Goal: Transaction & Acquisition: Purchase product/service

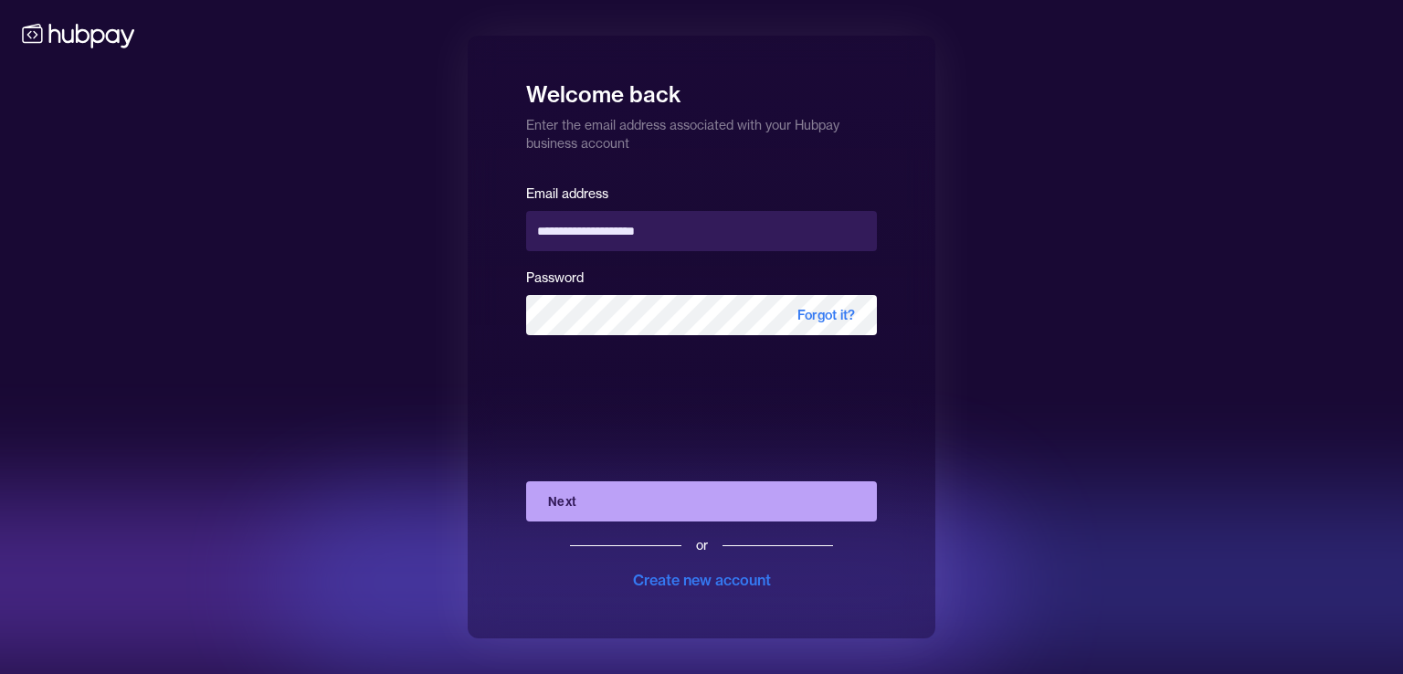
click at [717, 515] on button "Next" at bounding box center [701, 501] width 351 height 40
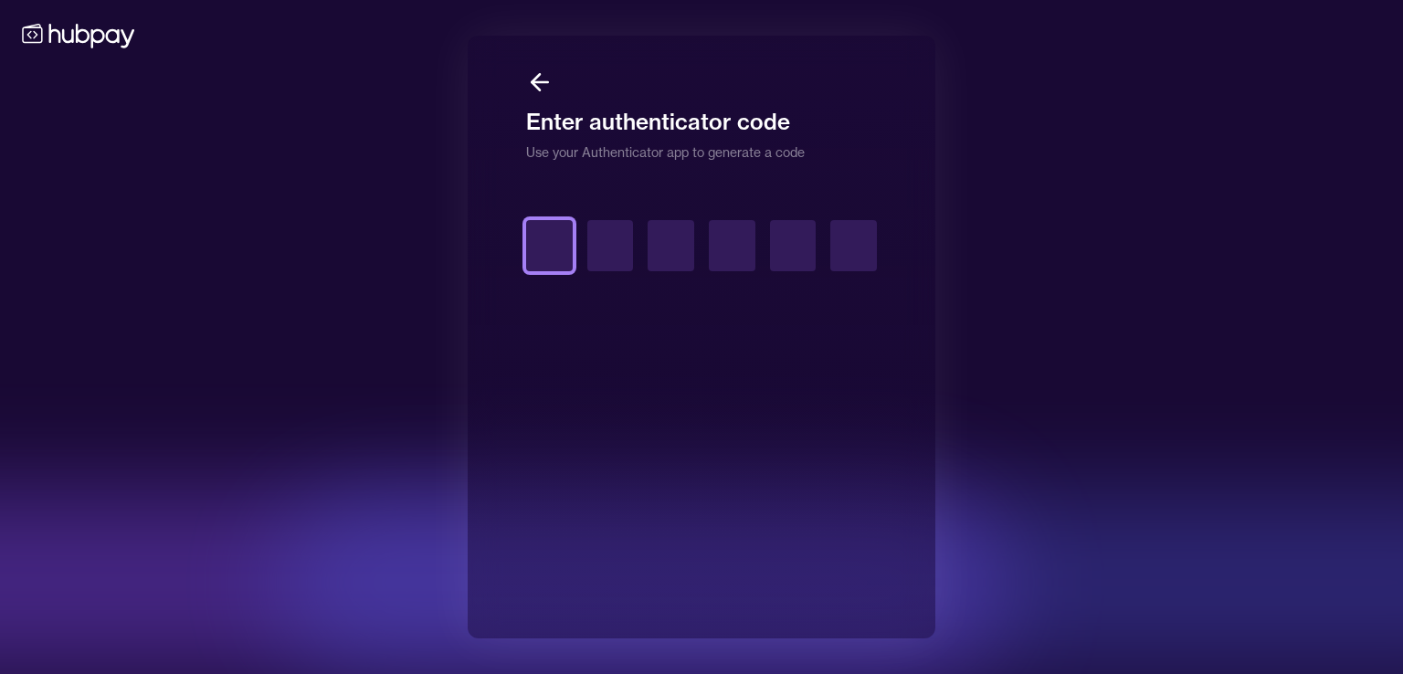
click at [563, 258] on input "text" at bounding box center [549, 245] width 47 height 51
type input "*"
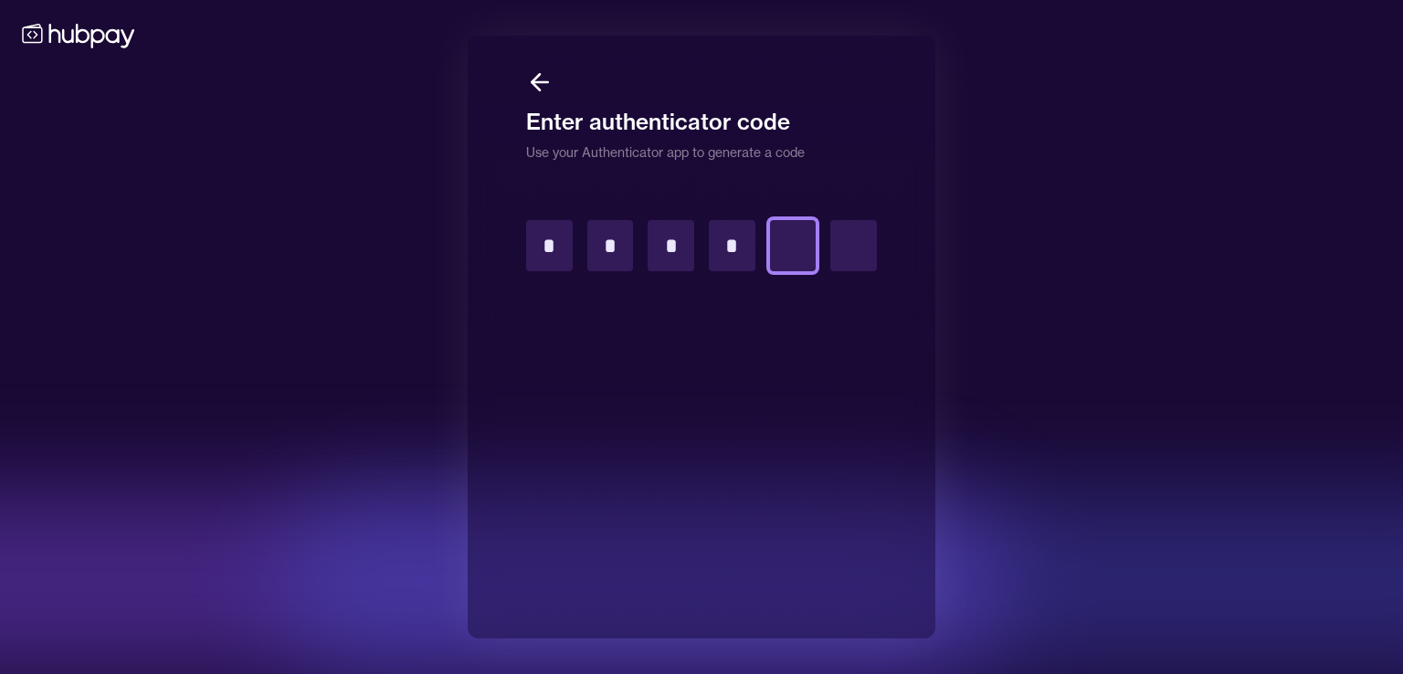
type input "*"
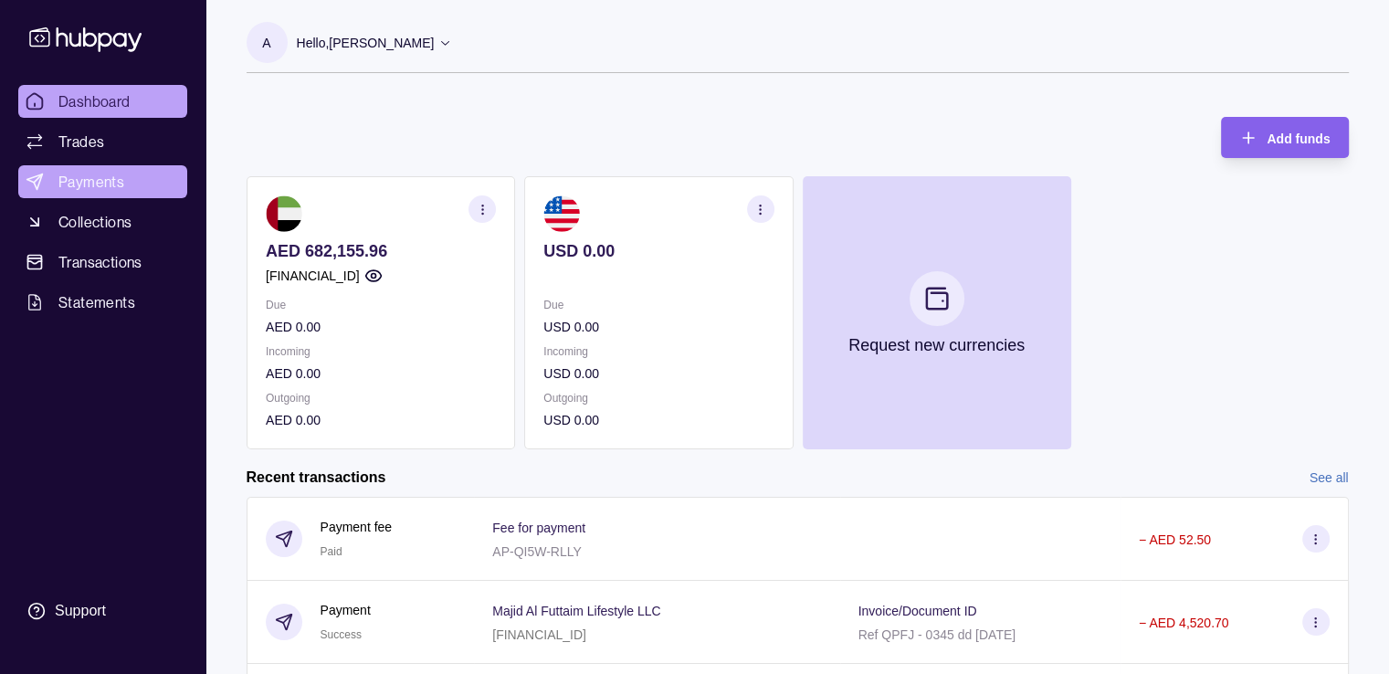
click at [117, 182] on span "Payments" at bounding box center [91, 182] width 66 height 22
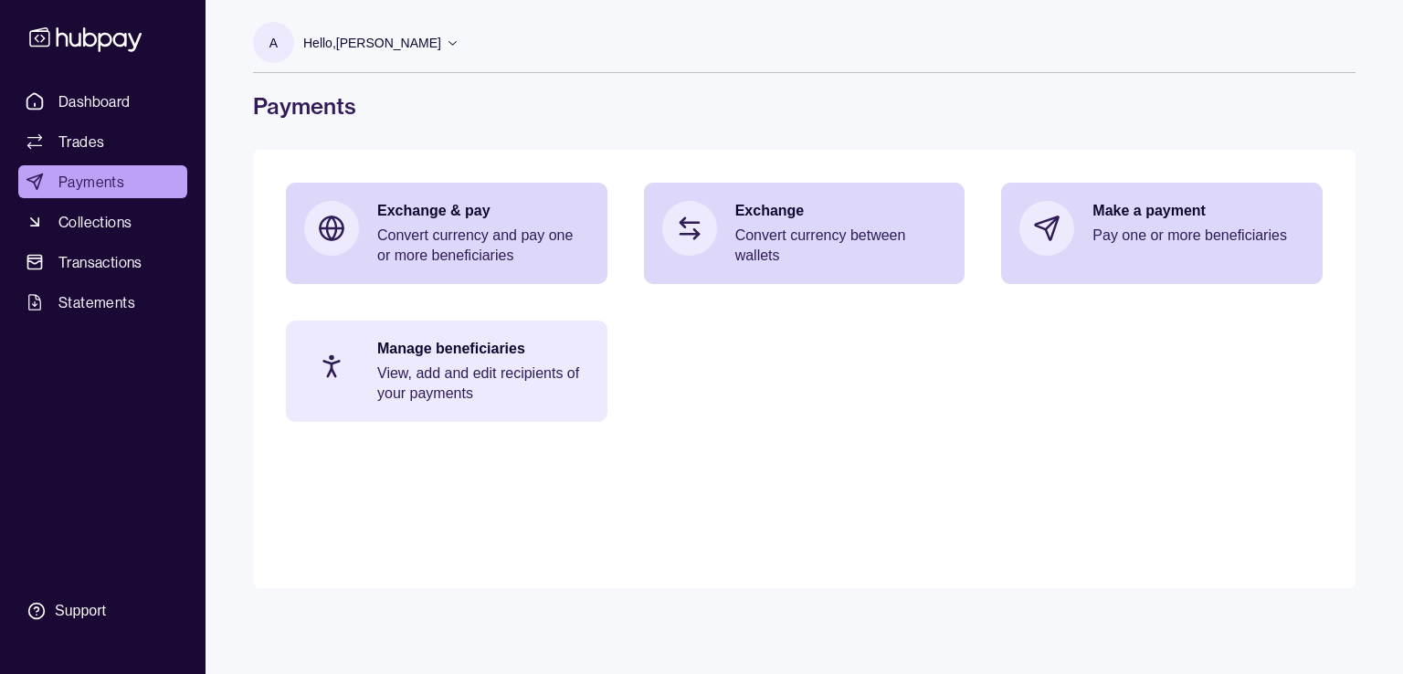
click at [384, 348] on p "Manage beneficiaries" at bounding box center [483, 349] width 212 height 20
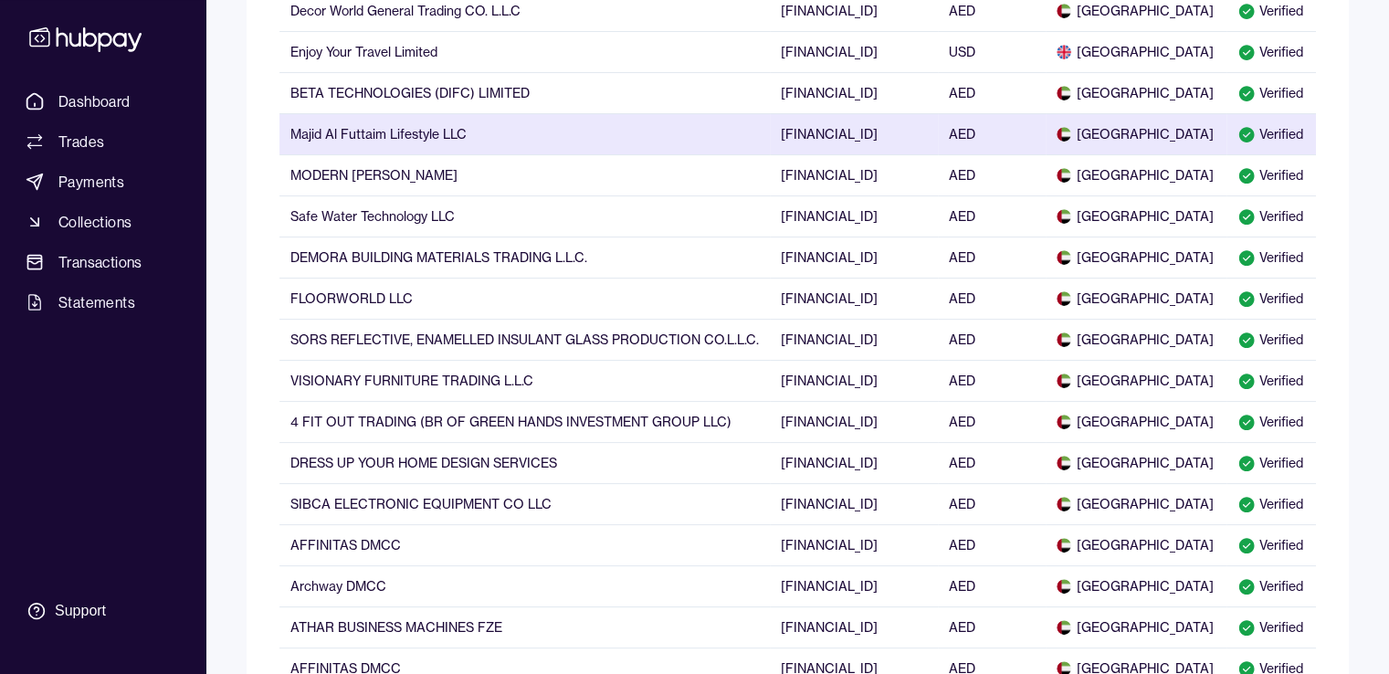
scroll to position [365, 0]
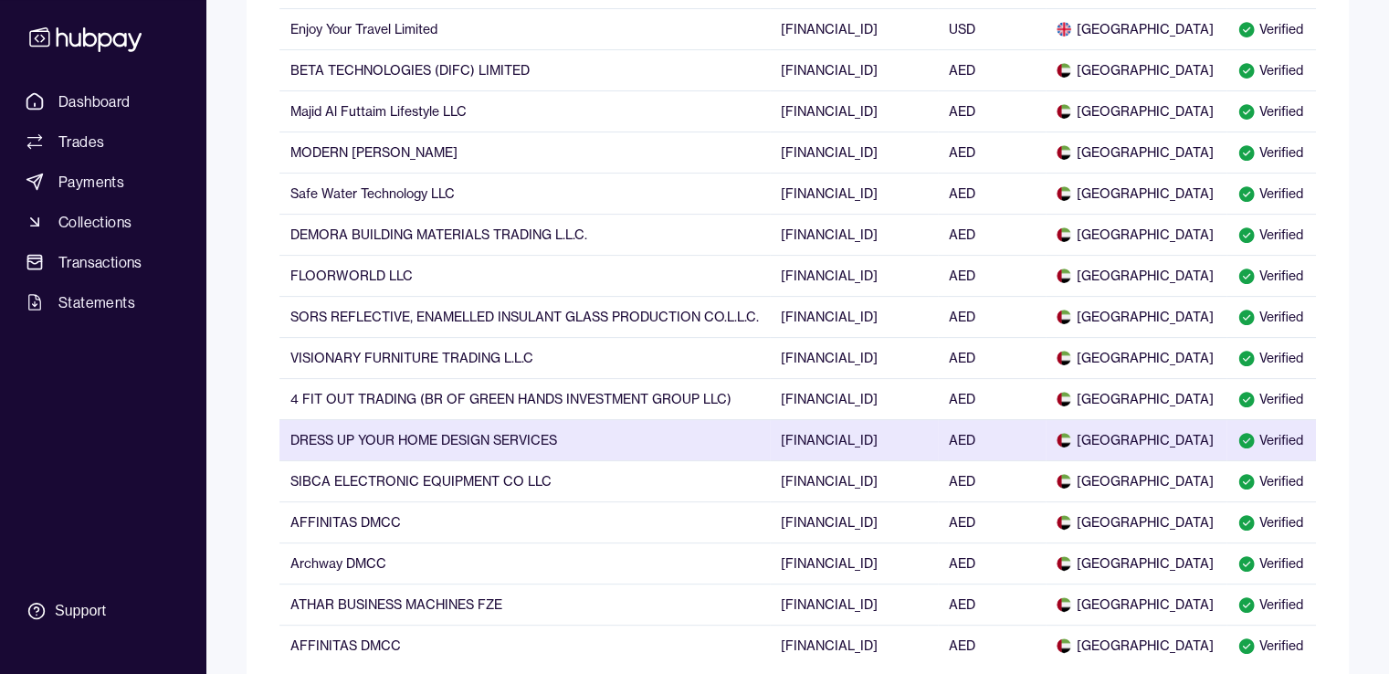
click at [442, 442] on td "DRESS UP YOUR HOME DESIGN SERVICES" at bounding box center [524, 439] width 490 height 41
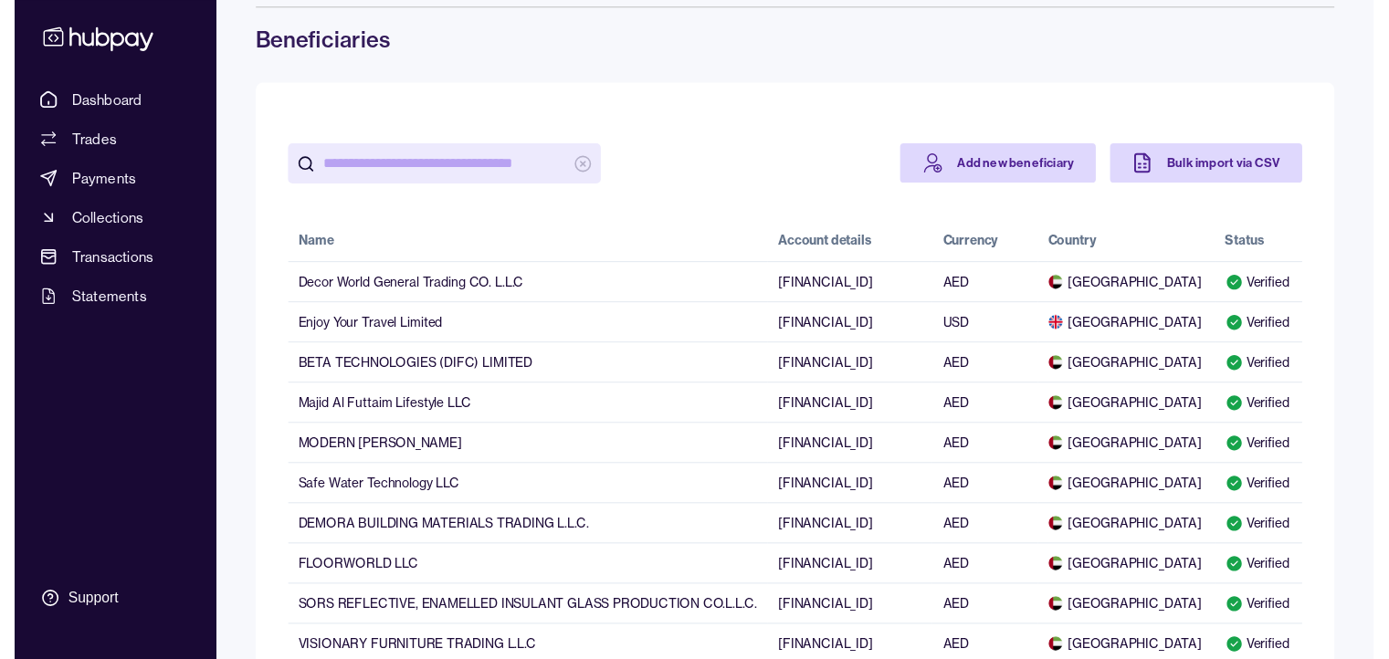
scroll to position [0, 0]
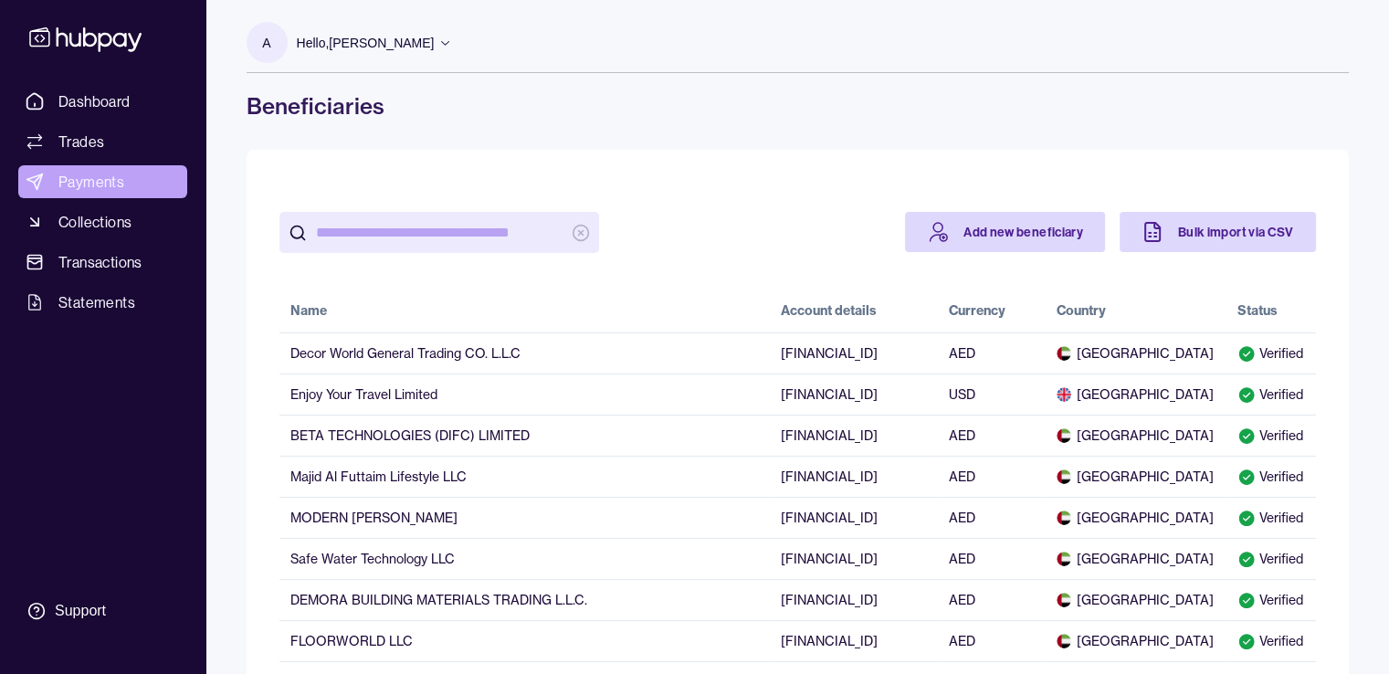
click at [110, 174] on span "Payments" at bounding box center [91, 182] width 66 height 22
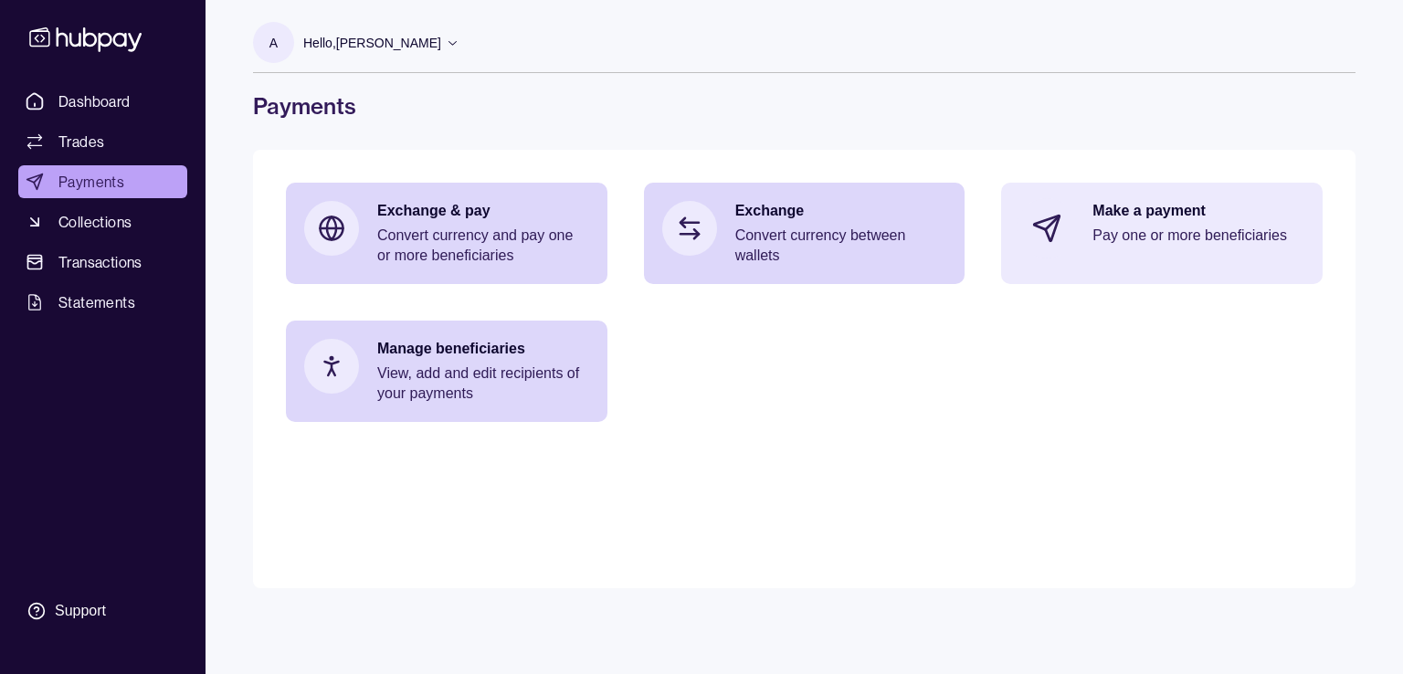
click at [1215, 205] on p "Make a payment" at bounding box center [1198, 211] width 212 height 20
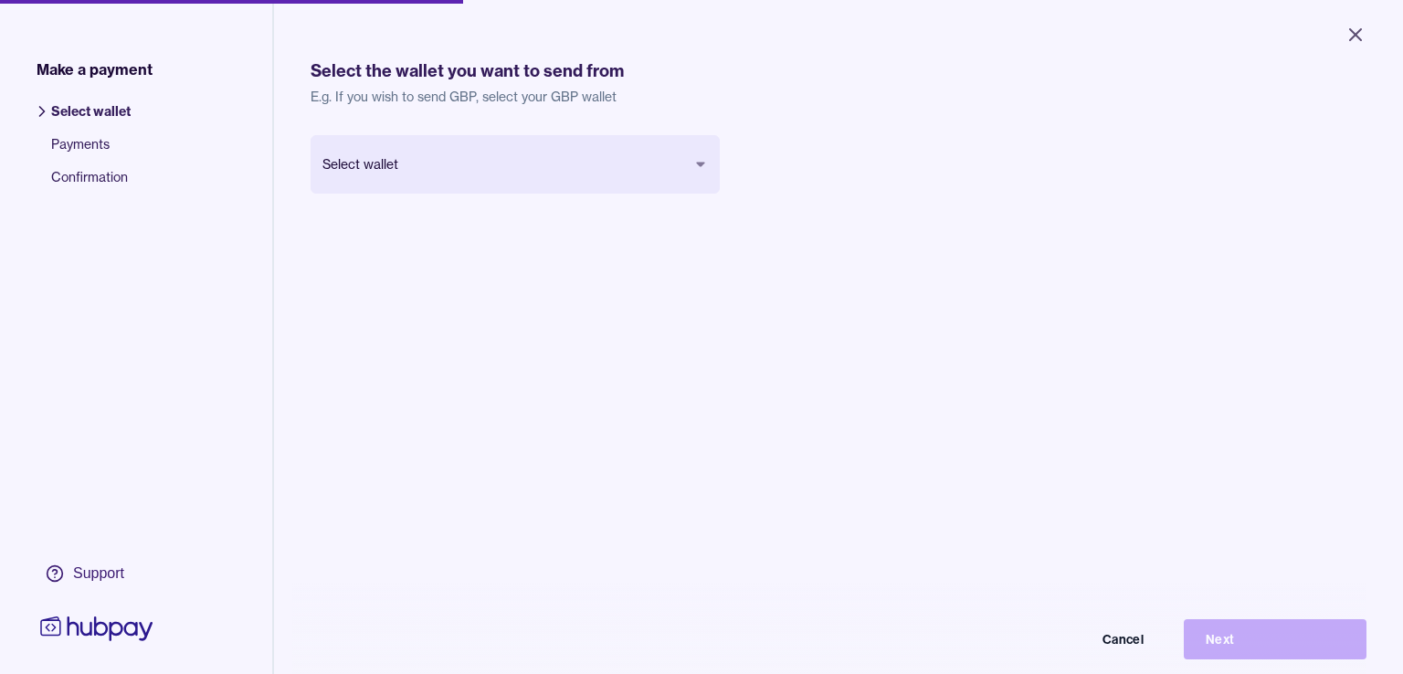
click at [525, 164] on body "Close Make a payment Select wallet Payments Confirmation Support Select the wal…" at bounding box center [701, 337] width 1403 height 674
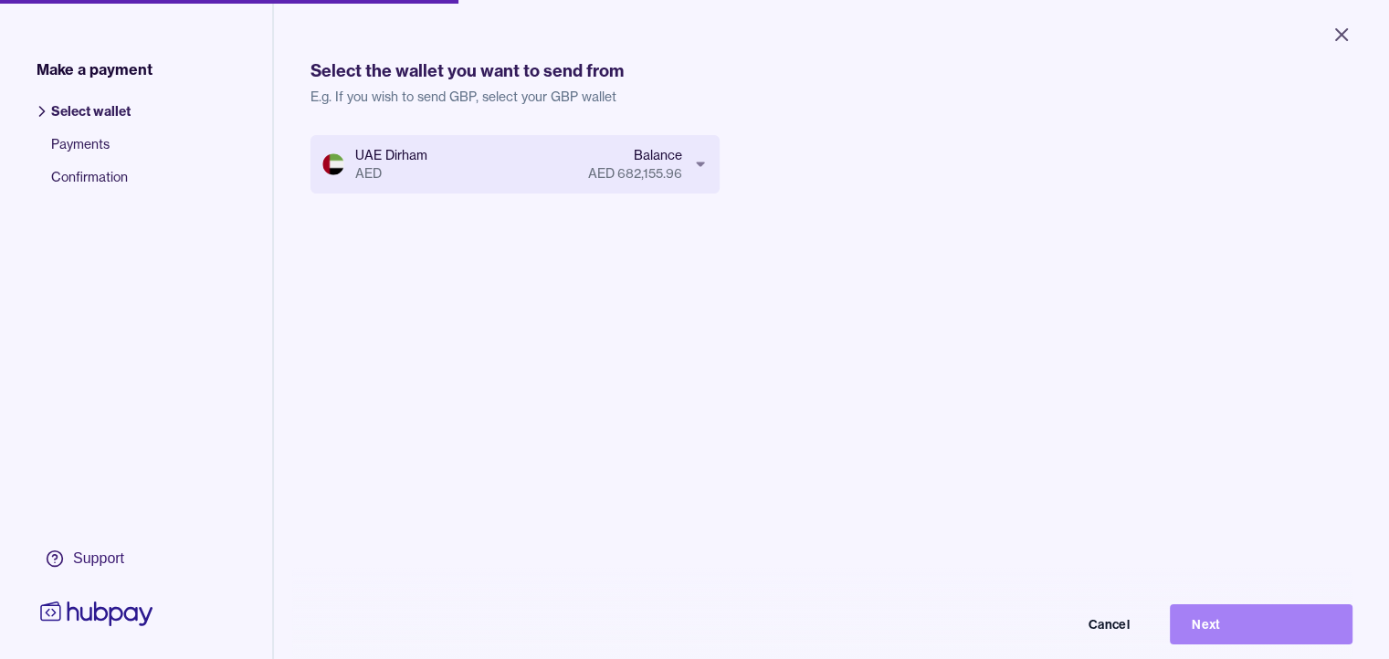
click at [1240, 626] on button "Next" at bounding box center [1261, 625] width 183 height 40
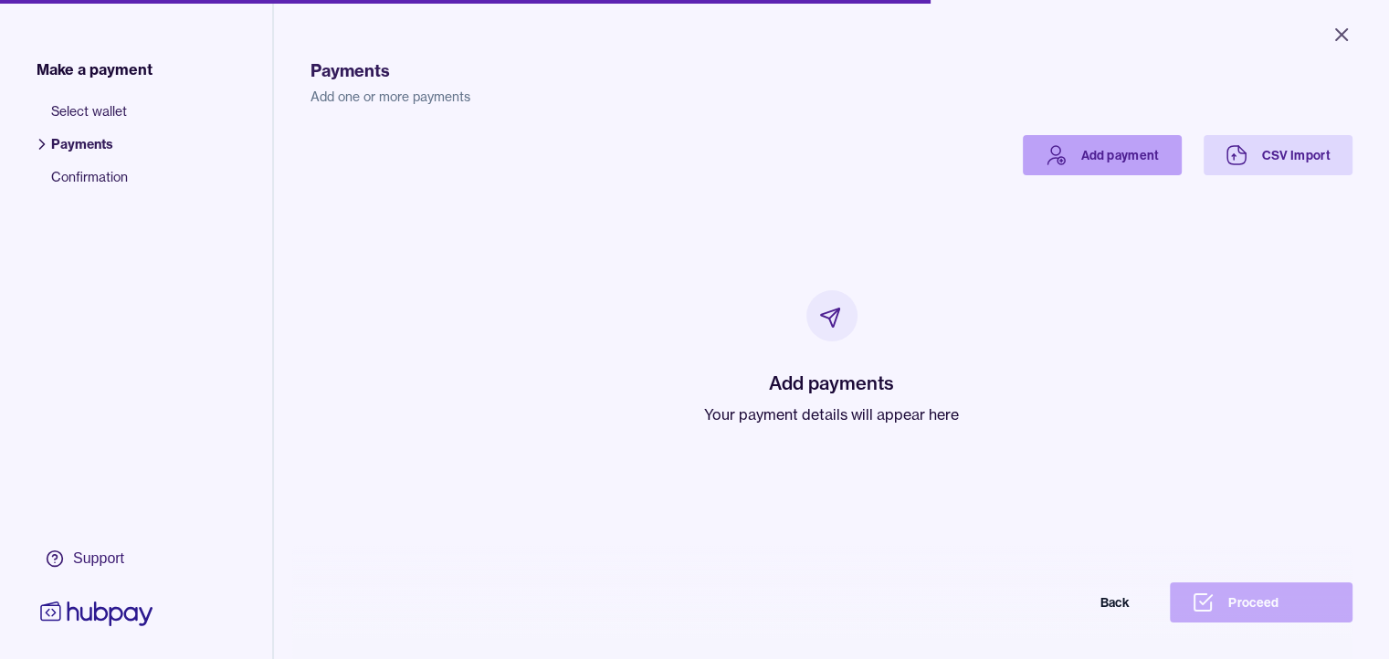
click at [1151, 165] on link "Add payment" at bounding box center [1102, 155] width 159 height 40
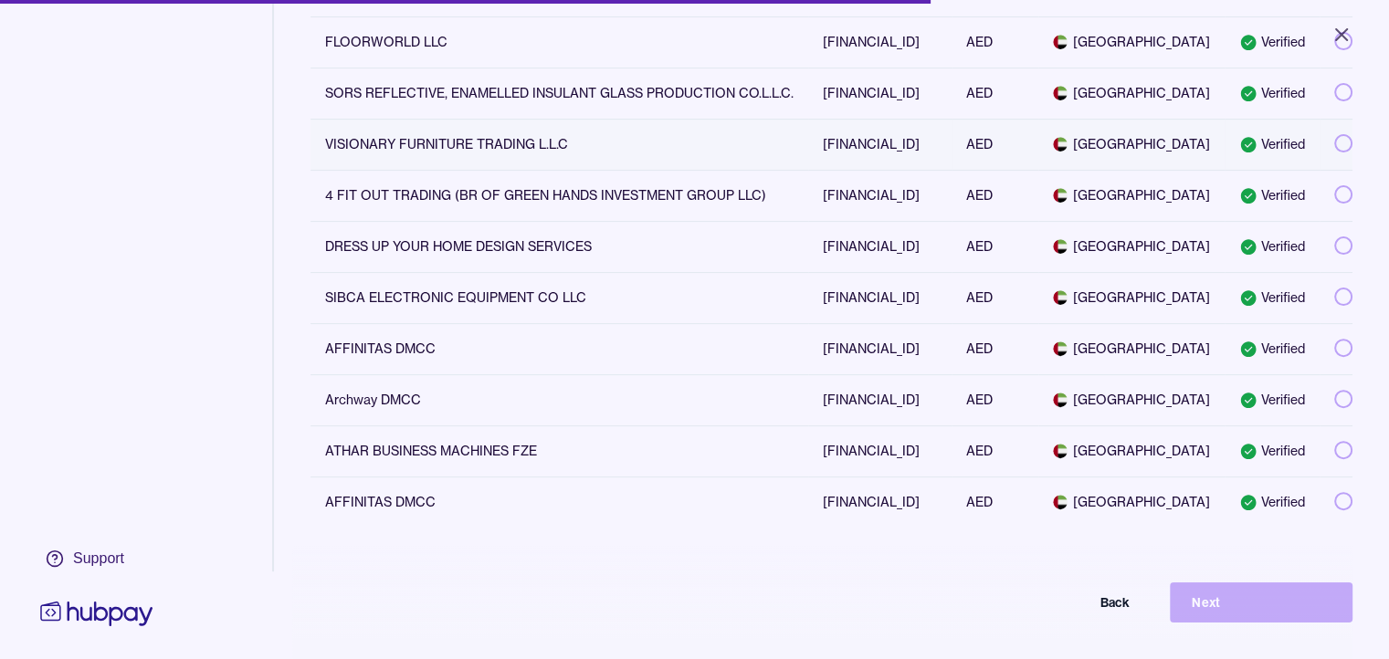
scroll to position [806, 0]
click at [1257, 239] on icon at bounding box center [1249, 247] width 16 height 16
click at [1286, 614] on button "Next" at bounding box center [1261, 603] width 183 height 40
click at [522, 237] on div "DRESS UP YOUR HOME DESIGN SERVICES" at bounding box center [559, 246] width 468 height 18
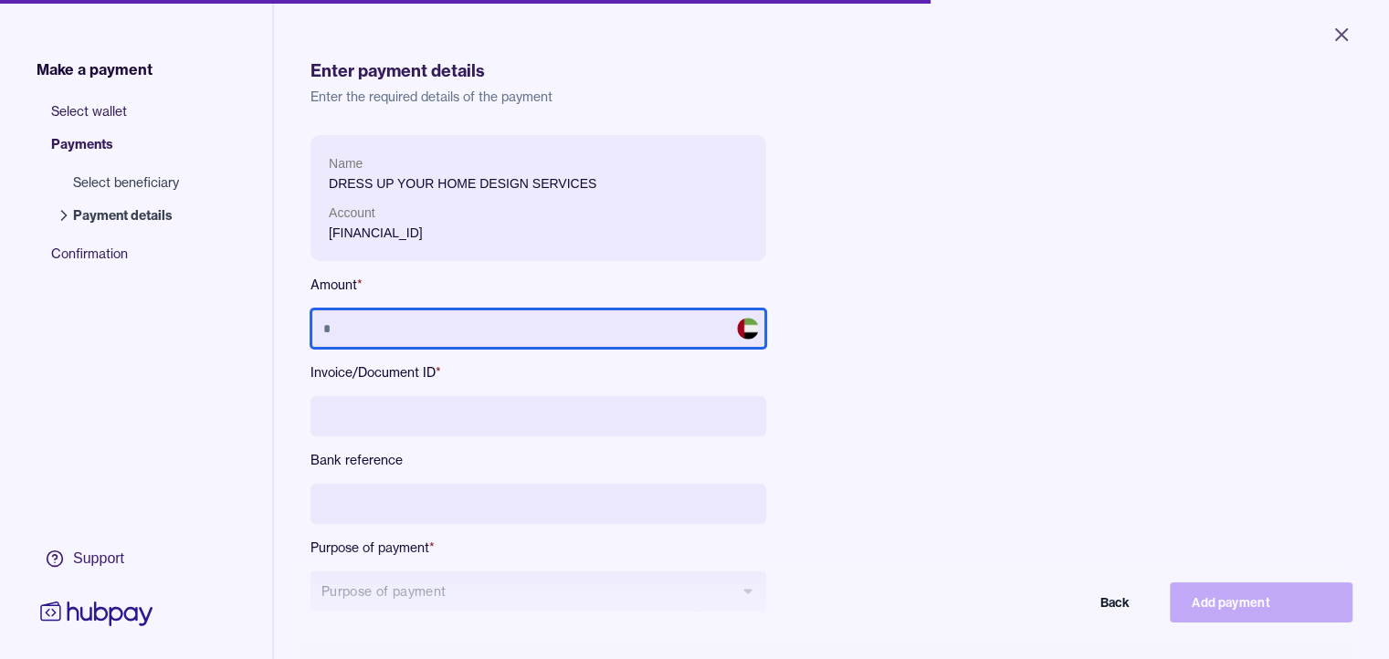
click at [594, 330] on input "text" at bounding box center [538, 329] width 456 height 40
type input "******"
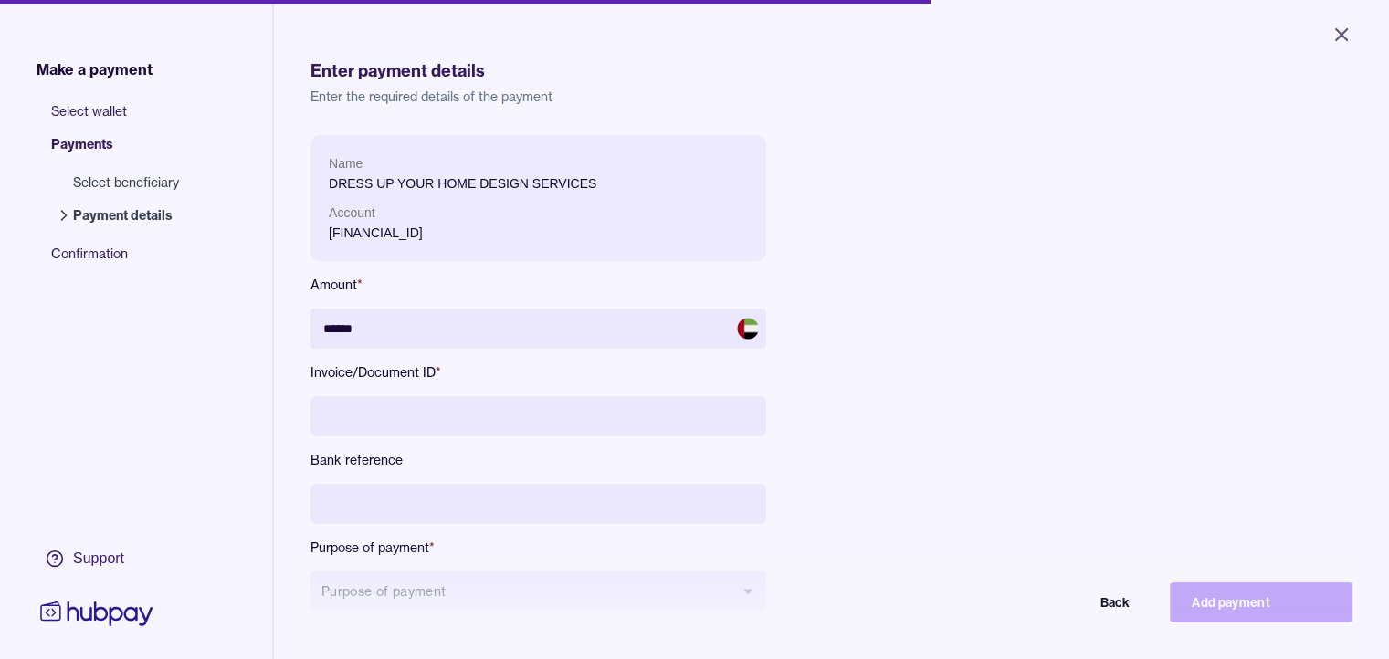
click at [541, 409] on input at bounding box center [538, 416] width 456 height 40
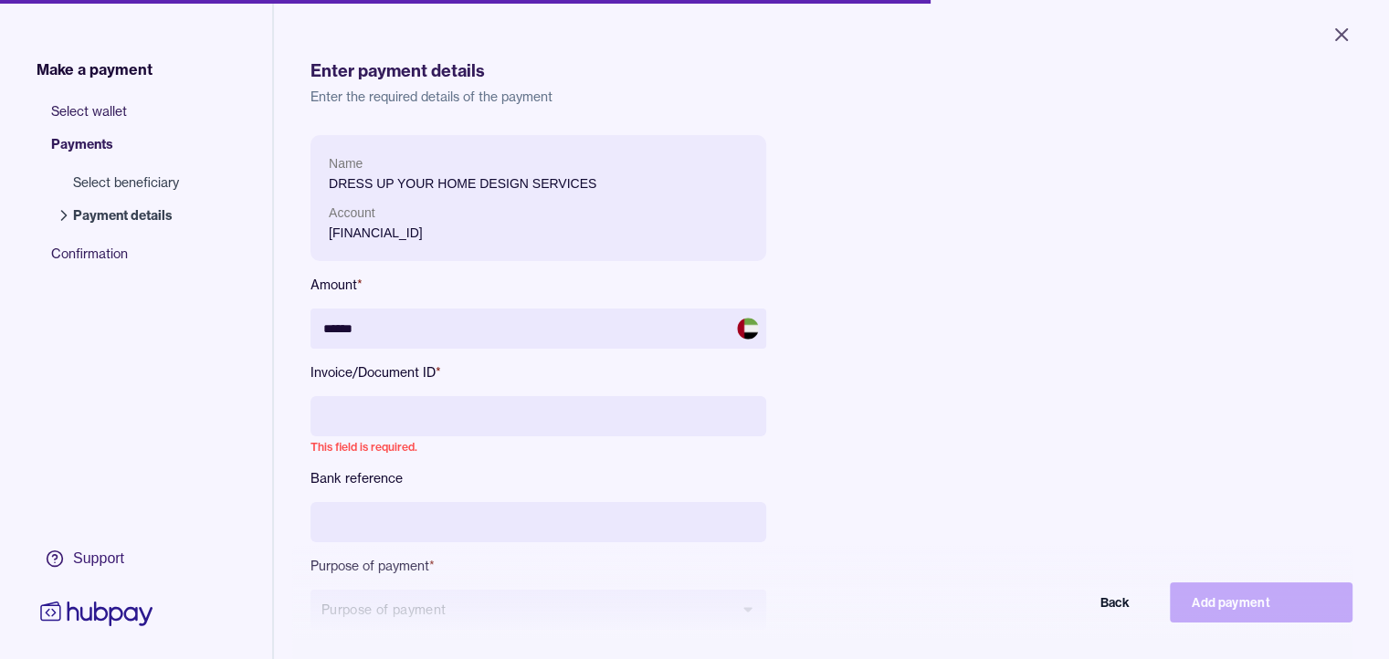
click at [376, 421] on input at bounding box center [538, 416] width 456 height 40
paste input "**********"
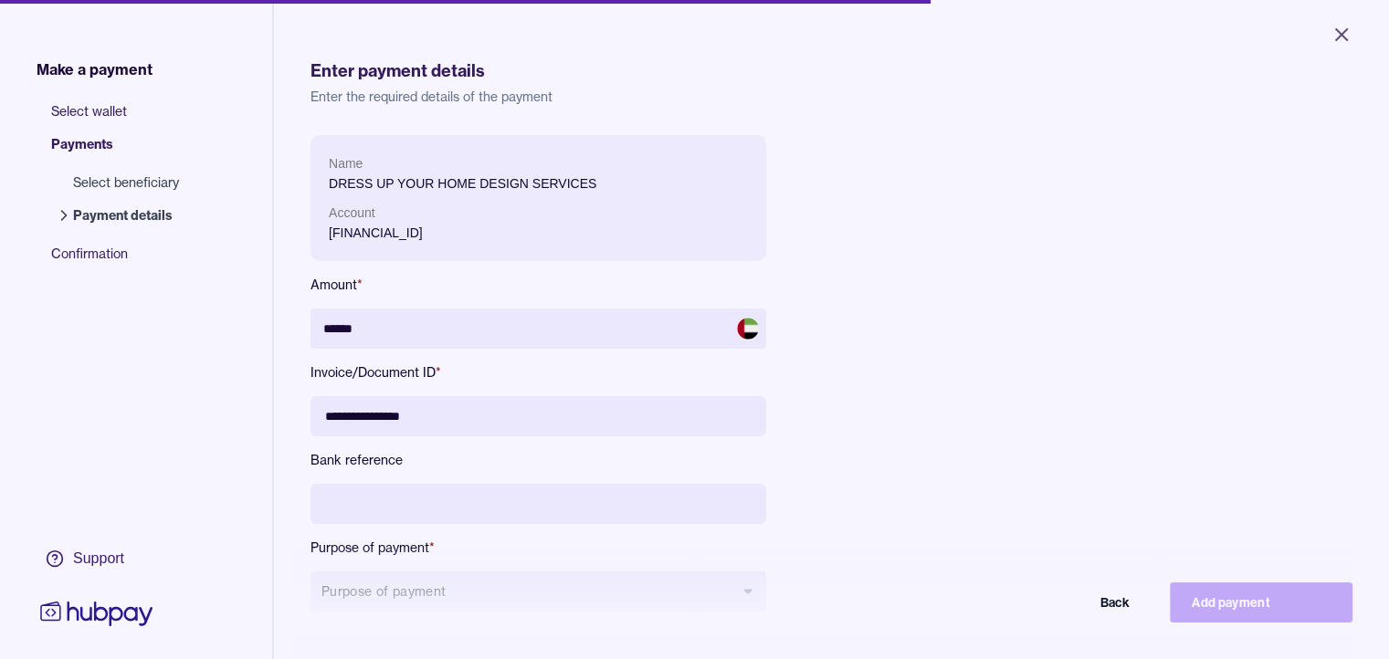
click at [468, 422] on input "**********" at bounding box center [538, 416] width 456 height 40
paste input "**********"
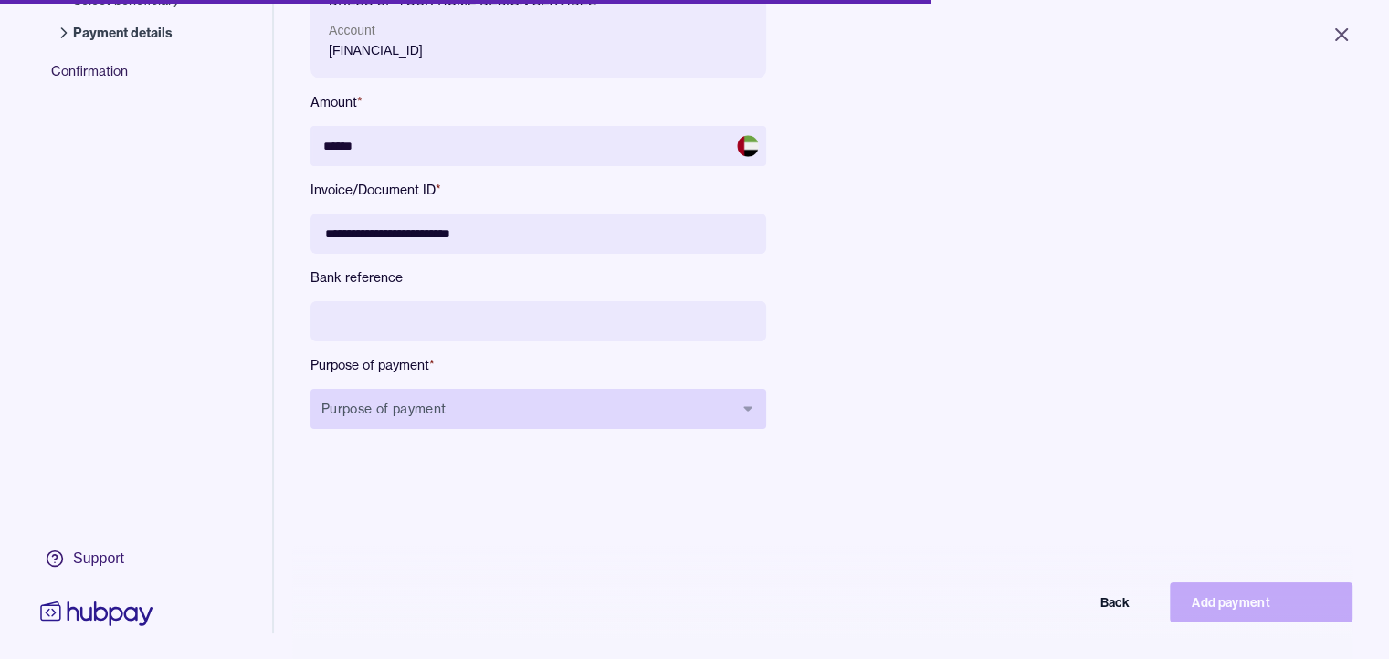
type input "**********"
click at [511, 414] on button "Purpose of payment" at bounding box center [538, 409] width 456 height 40
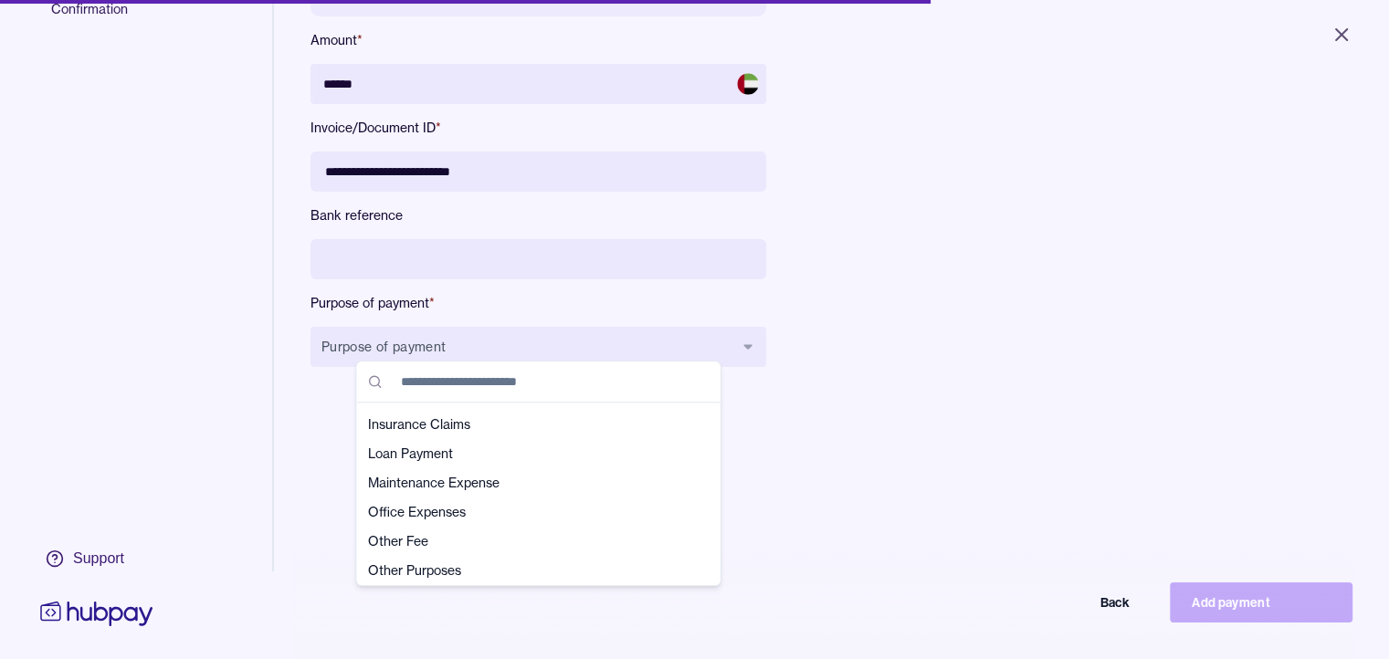
scroll to position [365, 0]
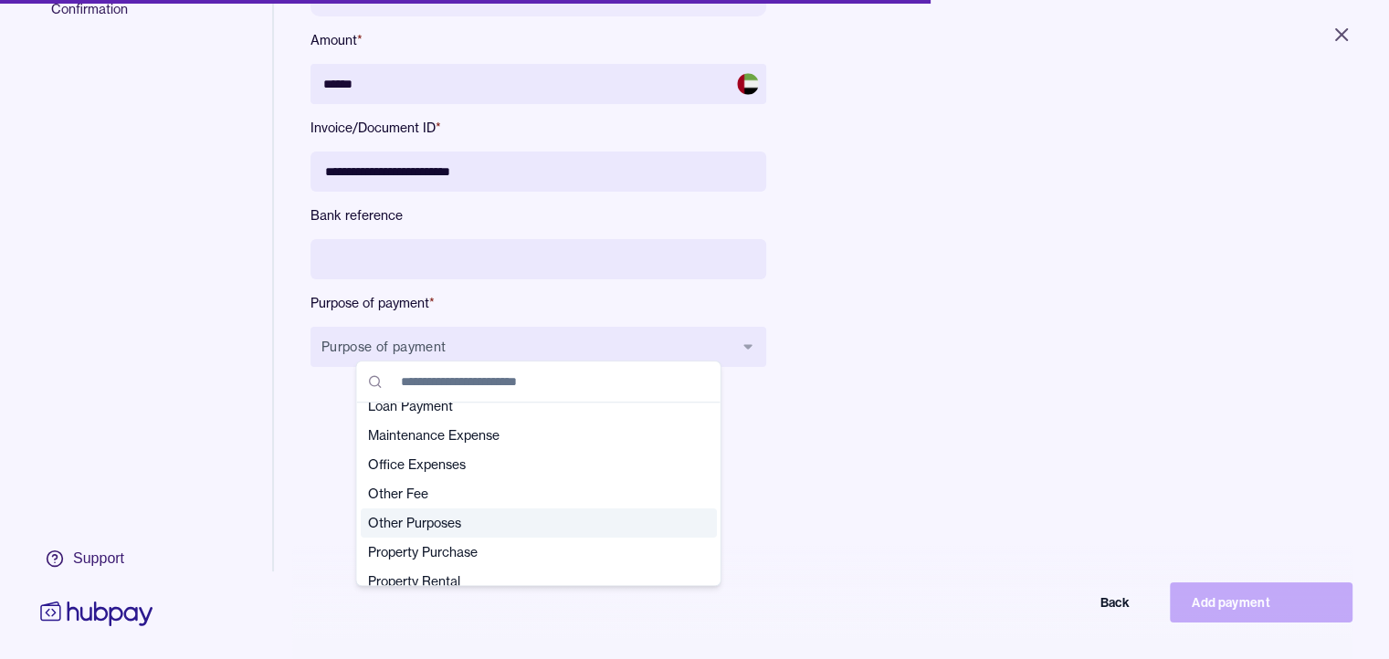
click at [458, 531] on span "Other Purposes" at bounding box center [528, 523] width 320 height 18
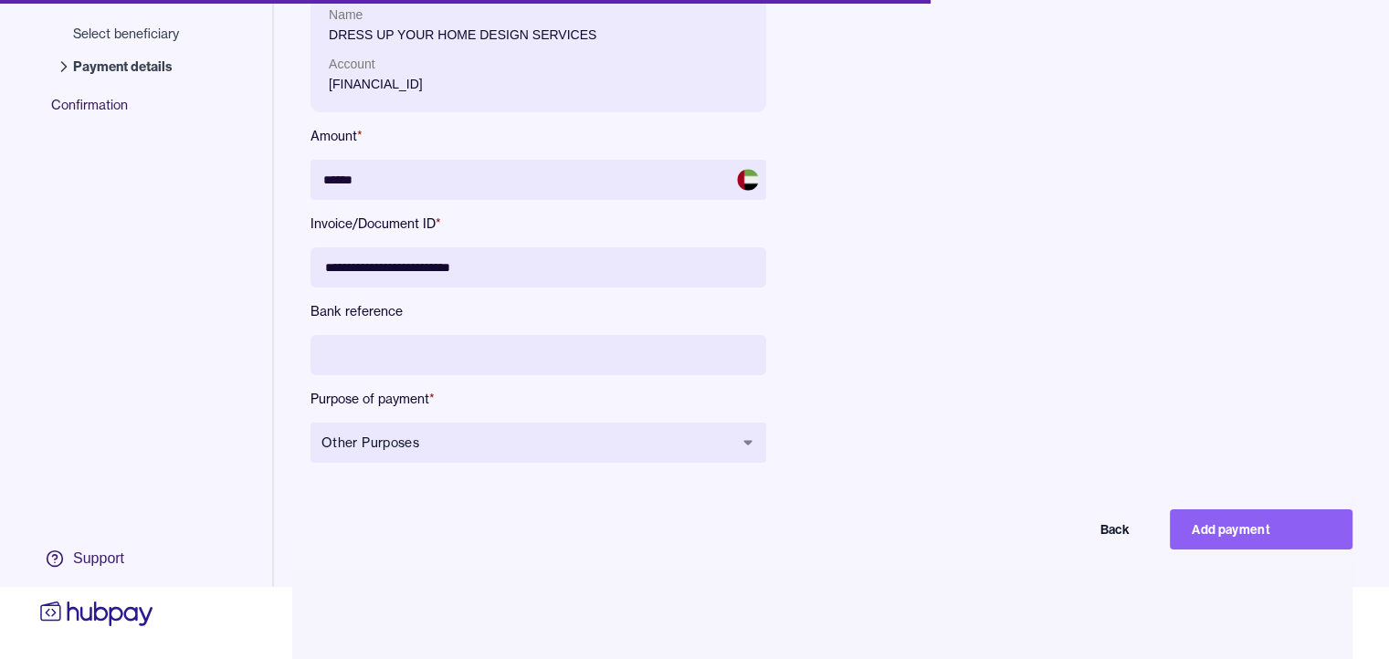
scroll to position [258, 0]
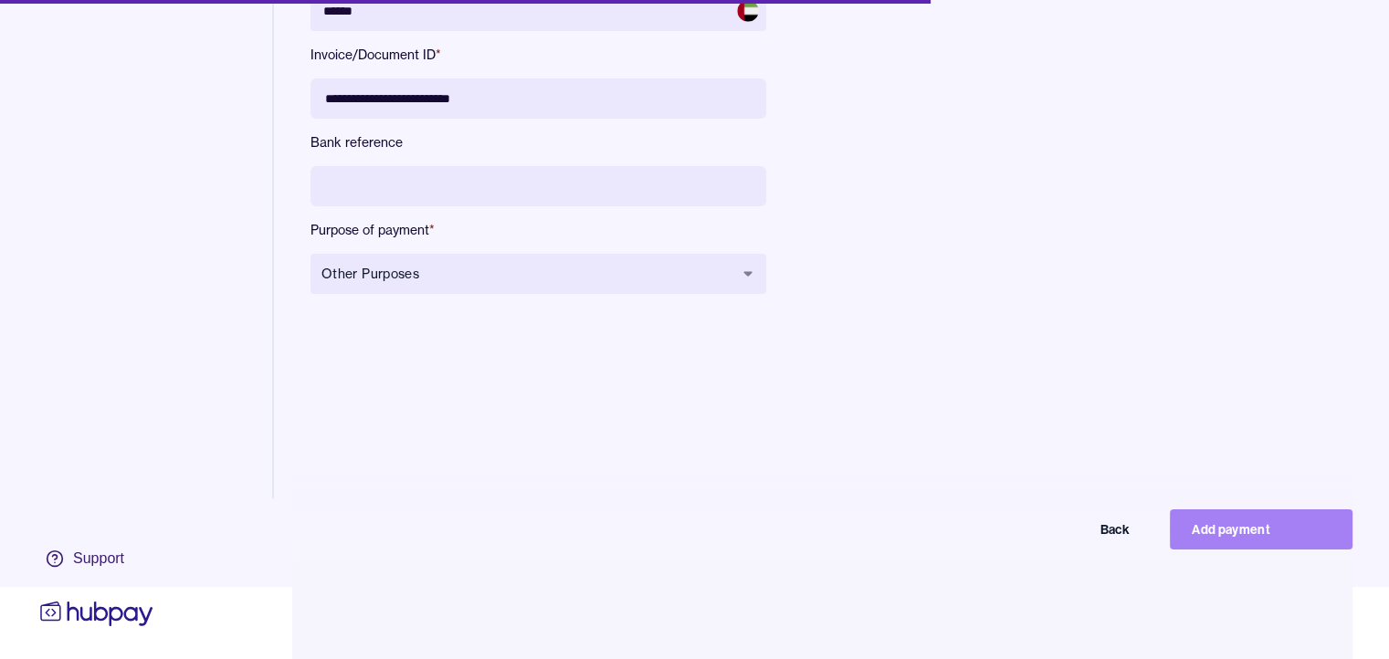
click at [1241, 524] on button "Add payment" at bounding box center [1261, 530] width 183 height 40
type input "*****"
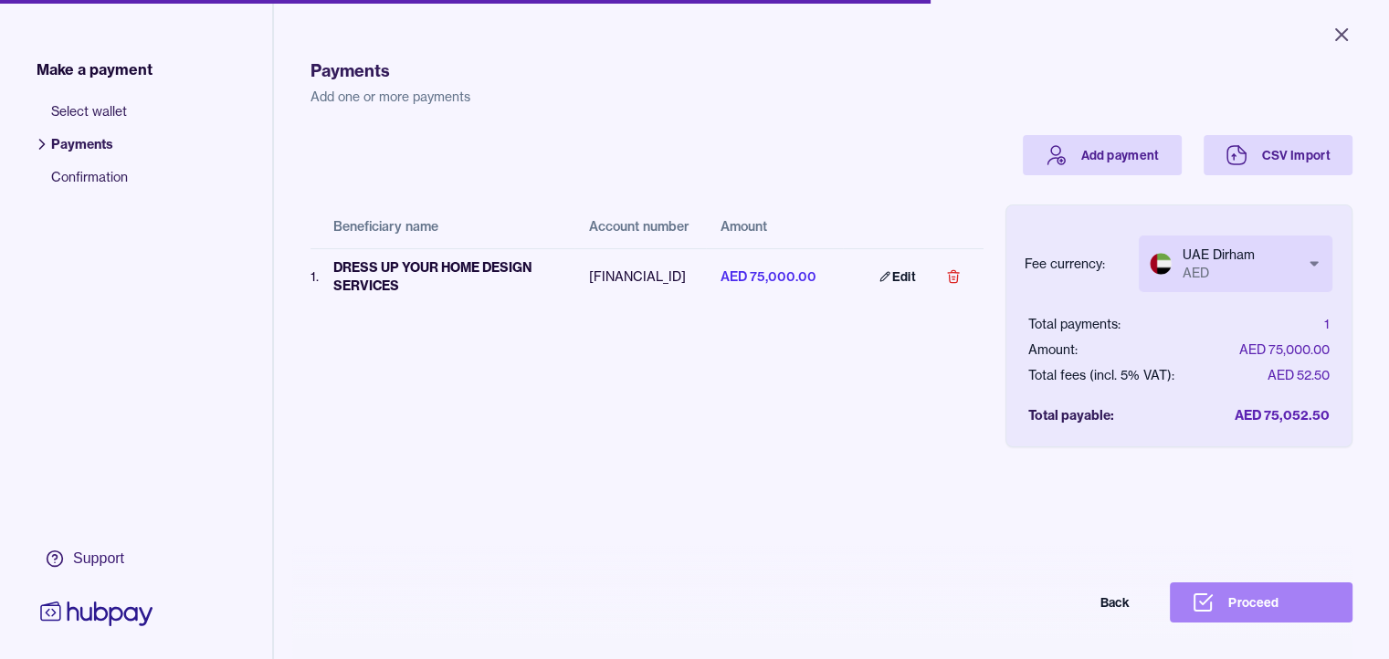
click at [1291, 615] on button "Proceed" at bounding box center [1261, 603] width 183 height 40
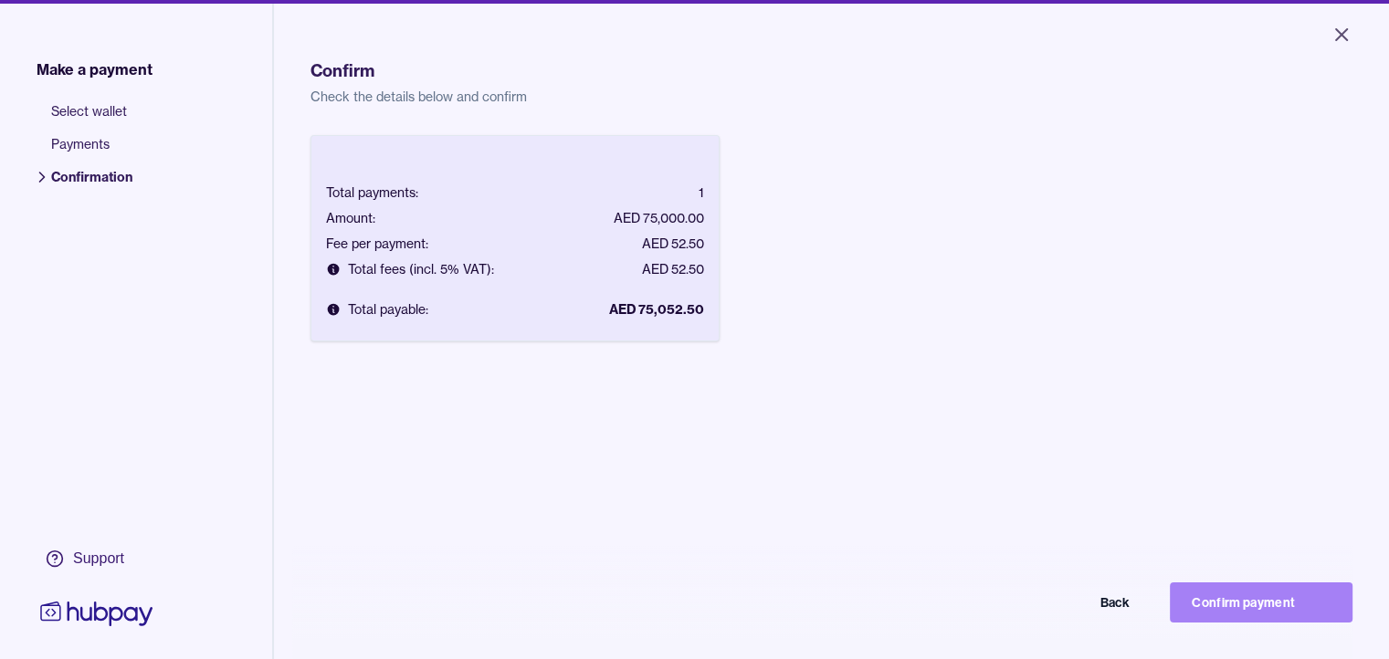
click at [1260, 610] on button "Confirm payment" at bounding box center [1261, 603] width 183 height 40
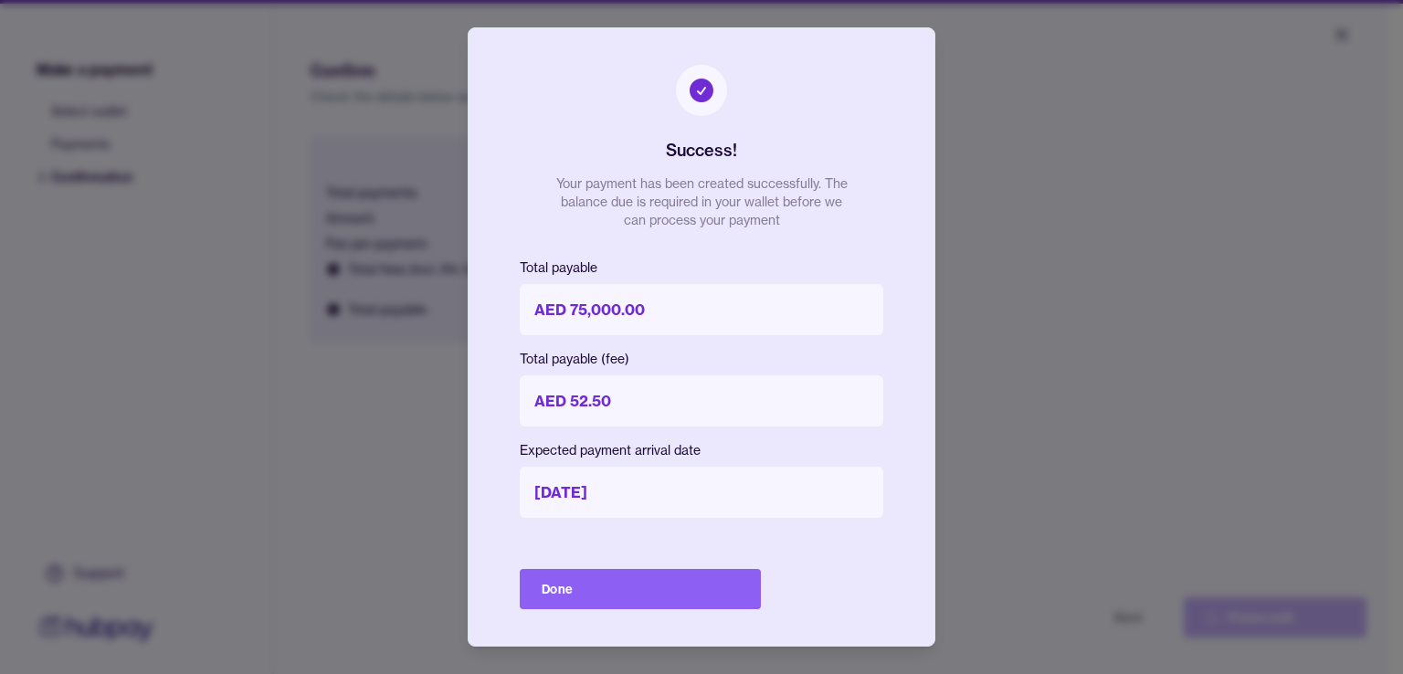
click at [690, 599] on button "Done" at bounding box center [640, 589] width 241 height 40
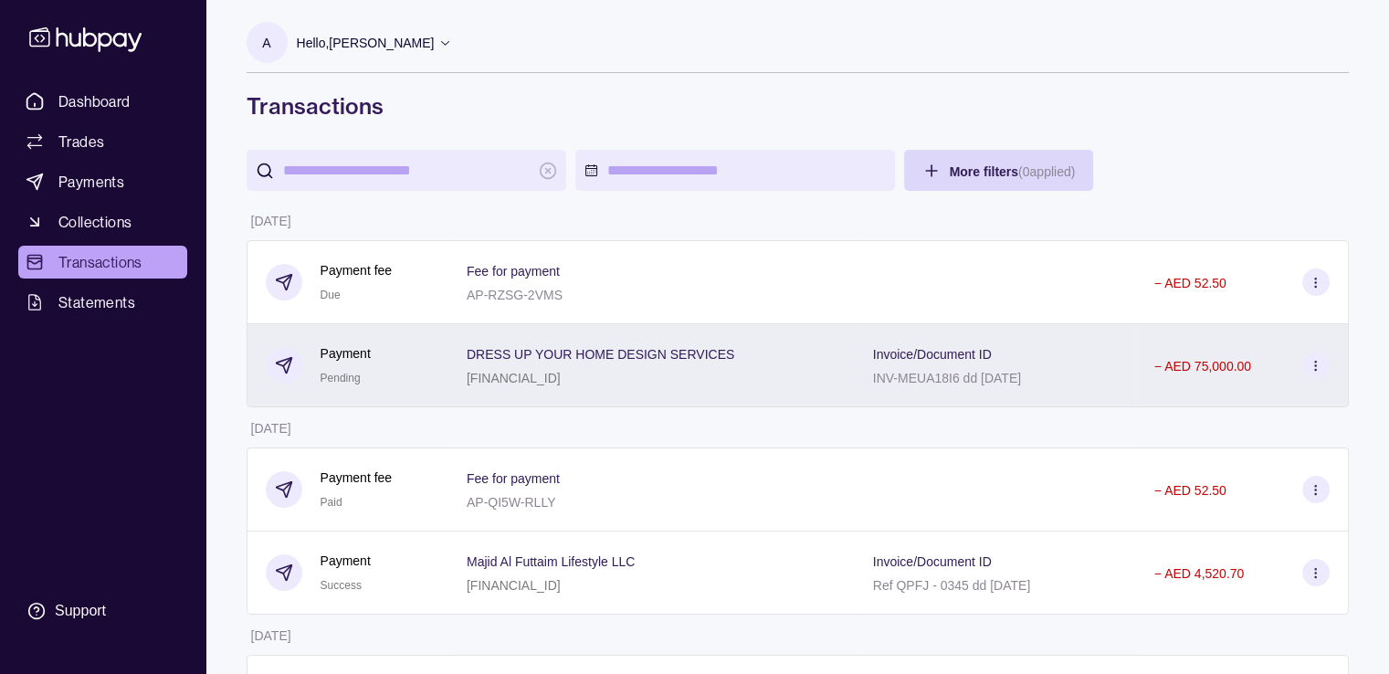
click at [1329, 360] on div at bounding box center [1315, 365] width 27 height 27
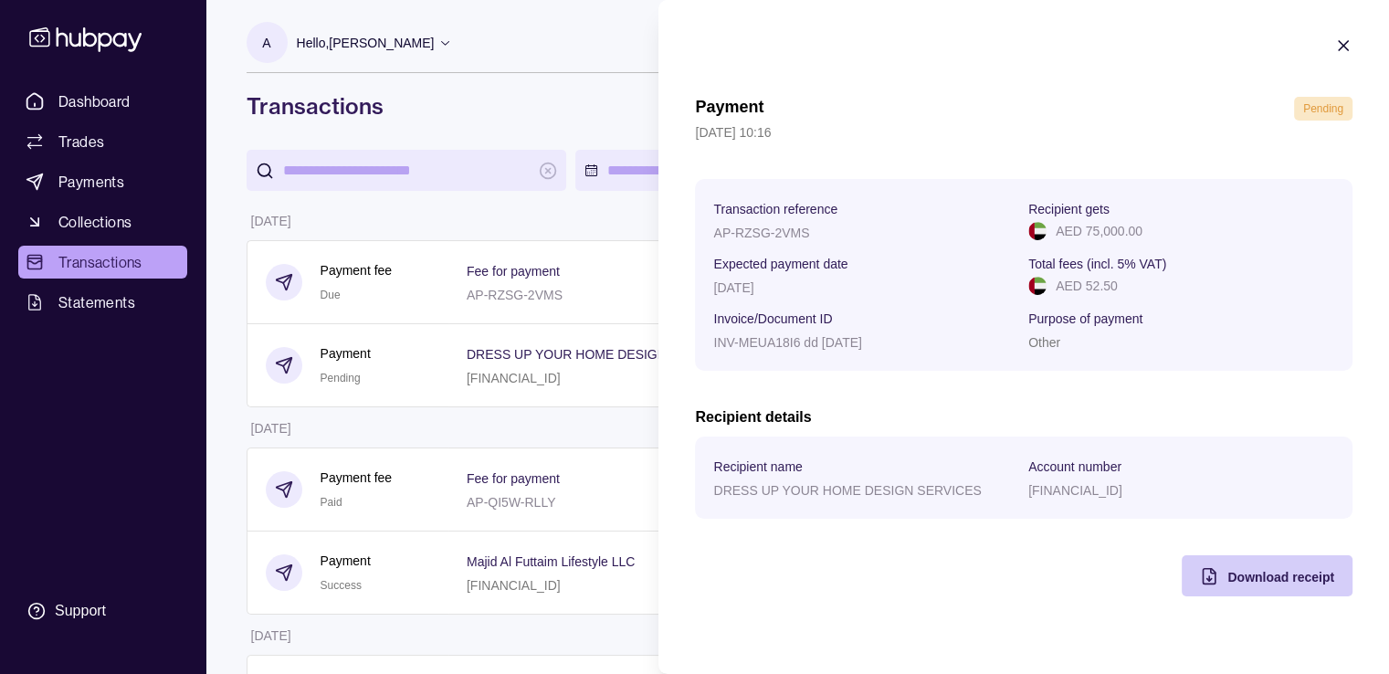
click at [1277, 584] on span "Download receipt" at bounding box center [1280, 577] width 107 height 15
